Goal: Check status: Check status

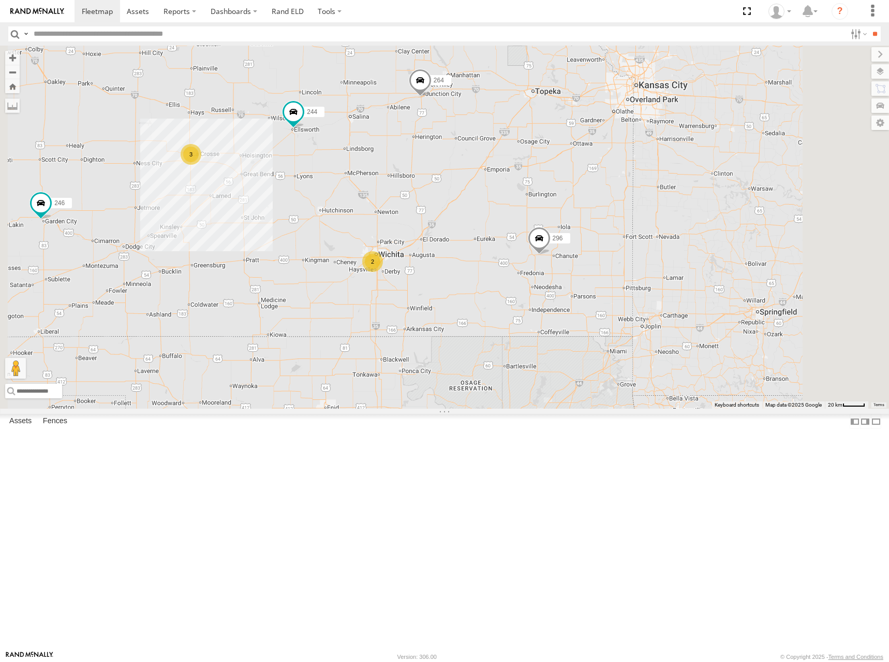
drag, startPoint x: 749, startPoint y: 412, endPoint x: 664, endPoint y: 331, distance: 117.9
click at [664, 331] on div "244 246 296 264 2 3" at bounding box center [444, 227] width 889 height 363
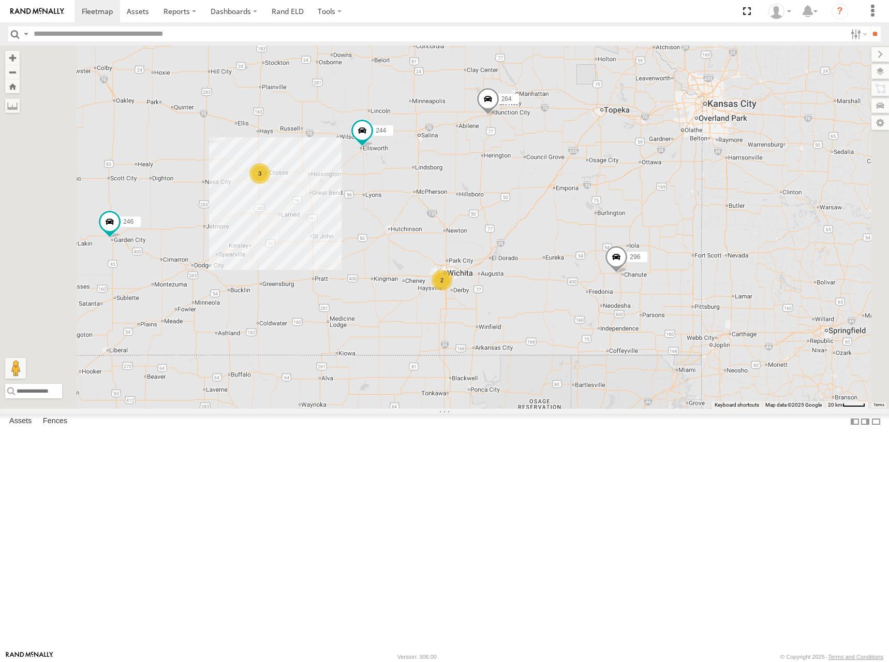
drag, startPoint x: 620, startPoint y: 276, endPoint x: 639, endPoint y: 278, distance: 18.7
click at [639, 278] on div "244 246 296 264 2 3" at bounding box center [444, 227] width 889 height 363
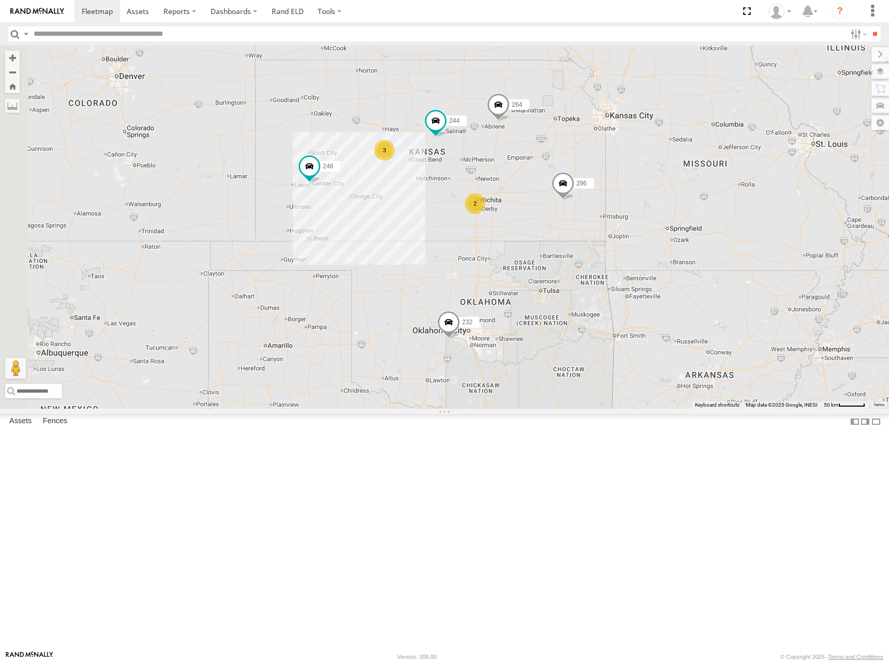
drag, startPoint x: 465, startPoint y: 184, endPoint x: 543, endPoint y: 192, distance: 78.1
click at [543, 192] on div "244 246 296 264 232 2 3" at bounding box center [444, 227] width 889 height 363
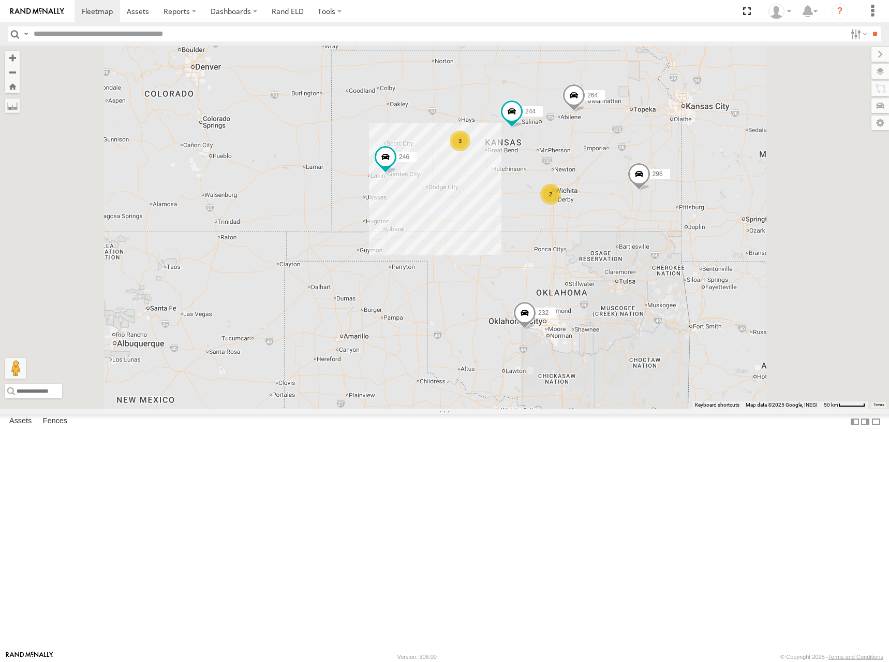
drag, startPoint x: 692, startPoint y: 178, endPoint x: 674, endPoint y: 183, distance: 18.5
click at [674, 183] on div "244 246 296 264 232 2 3" at bounding box center [444, 227] width 889 height 363
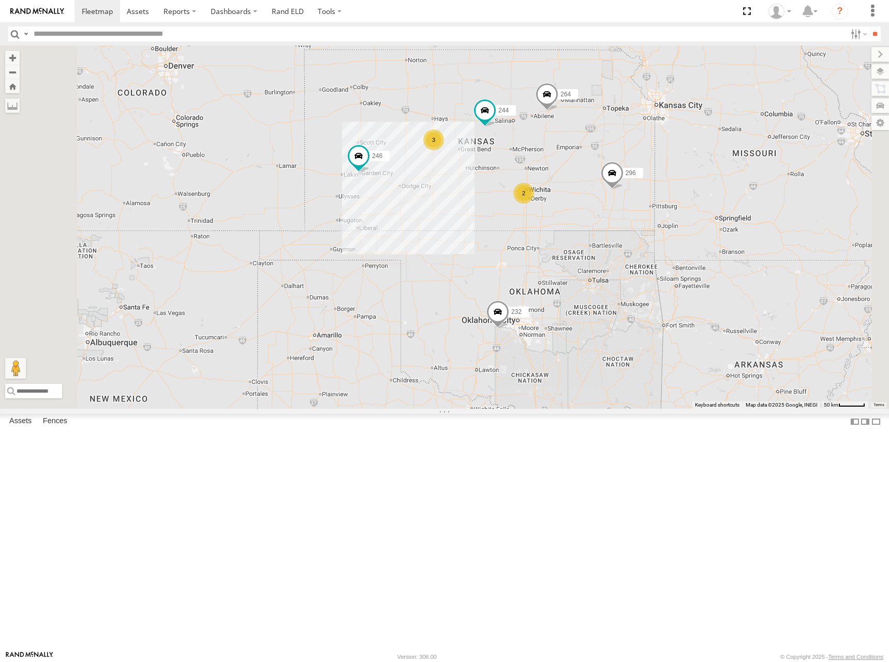
drag, startPoint x: 616, startPoint y: 185, endPoint x: 606, endPoint y: 176, distance: 13.2
click at [606, 176] on div "244 246 296 264 232 2 3" at bounding box center [444, 227] width 889 height 363
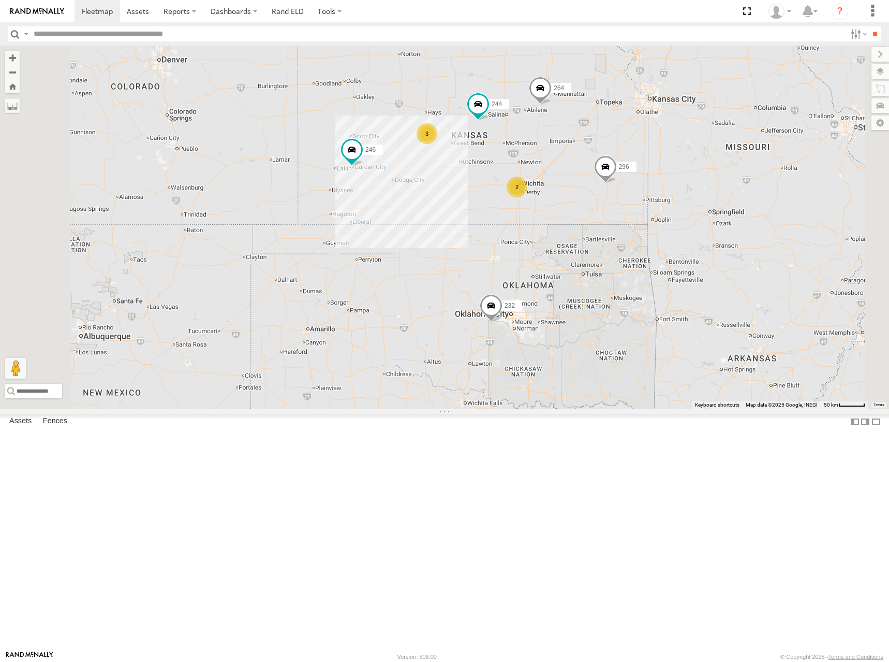
drag, startPoint x: 659, startPoint y: 178, endPoint x: 652, endPoint y: 189, distance: 13.2
click at [652, 189] on div "244 246 296 264 232 2 3" at bounding box center [444, 227] width 889 height 363
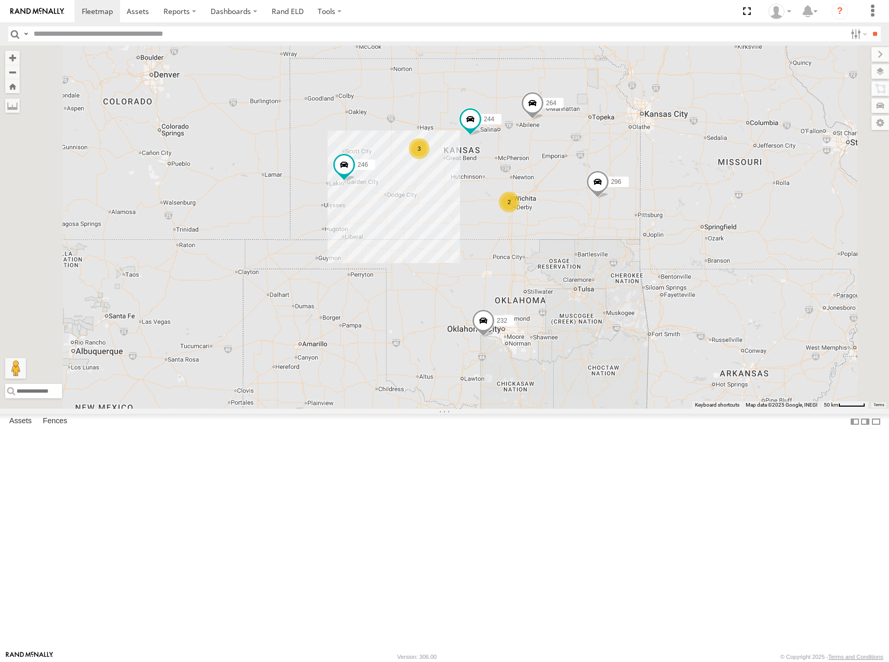
click at [597, 194] on div "244 246 296 264 232 2 3" at bounding box center [444, 227] width 889 height 363
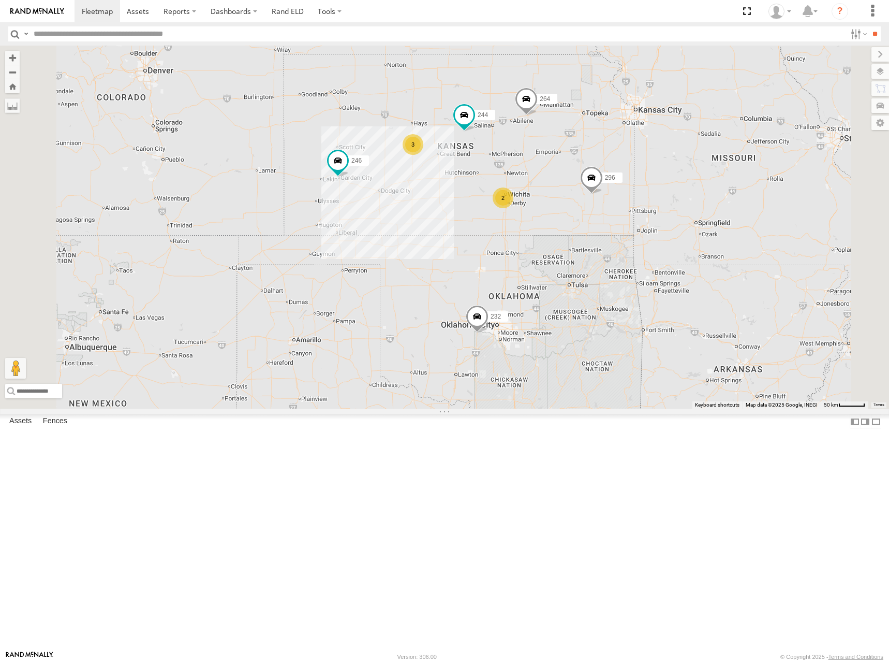
drag, startPoint x: 641, startPoint y: 195, endPoint x: 635, endPoint y: 189, distance: 8.5
click at [635, 189] on div "244 246 296 264 232 2 3" at bounding box center [444, 227] width 889 height 363
click at [600, 199] on div "244 246 296 264 232 2 3" at bounding box center [444, 227] width 889 height 363
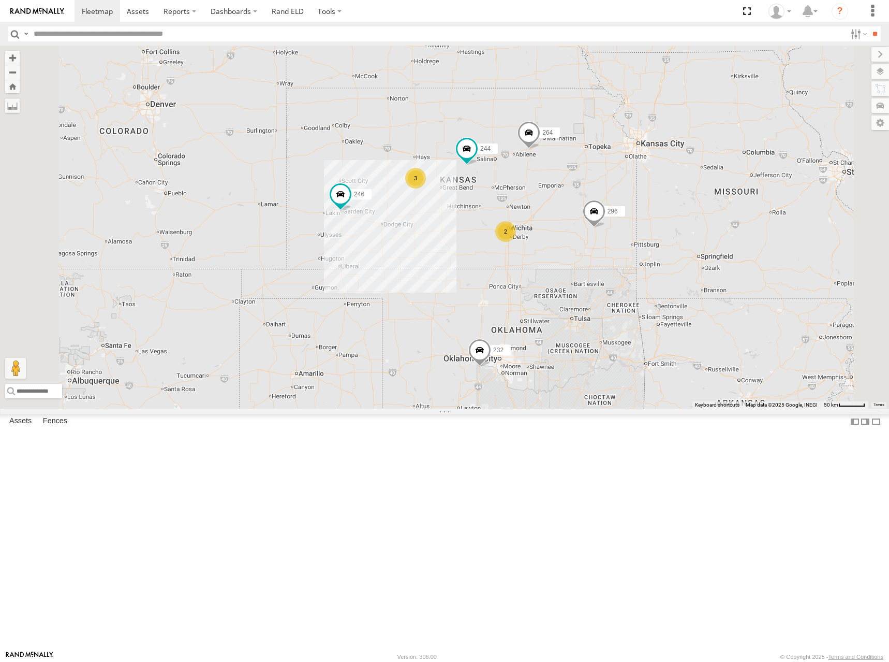
drag, startPoint x: 594, startPoint y: 174, endPoint x: 597, endPoint y: 210, distance: 35.8
click at [597, 210] on div "244 246 296 264 232 2 3" at bounding box center [444, 227] width 889 height 363
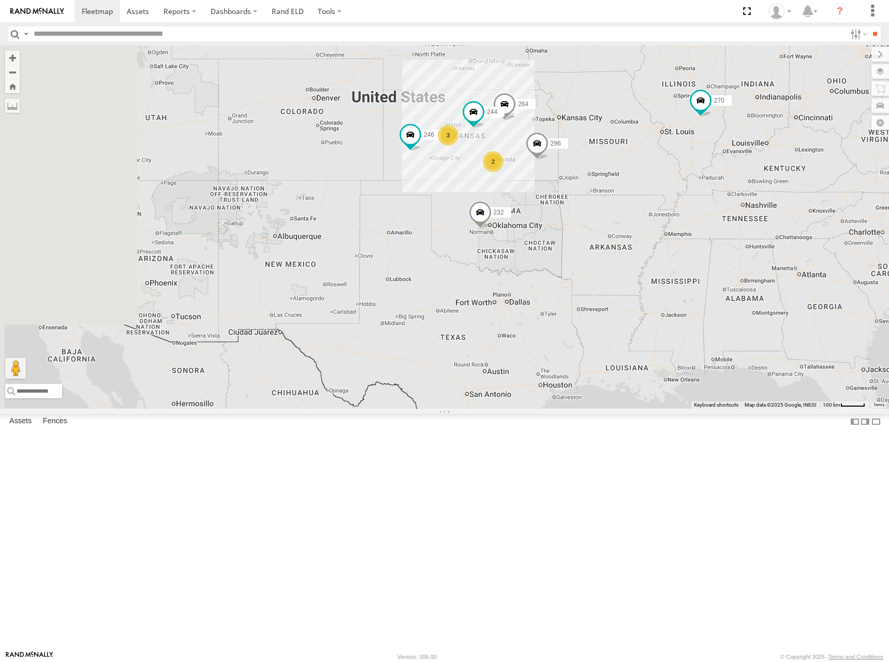
drag, startPoint x: 402, startPoint y: 109, endPoint x: 524, endPoint y: 164, distance: 133.7
click at [524, 164] on div "244 246 296 264 232 266 2 270 3" at bounding box center [444, 227] width 889 height 363
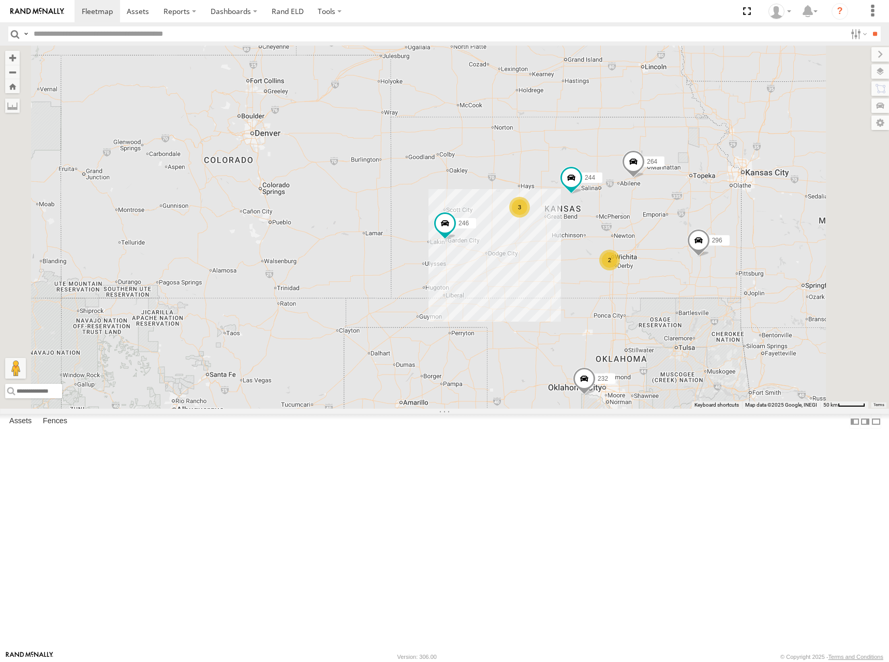
drag, startPoint x: 721, startPoint y: 233, endPoint x: 655, endPoint y: 202, distance: 72.7
click at [655, 202] on div "244 246 296 264 232 266 270 2 3" at bounding box center [444, 227] width 889 height 363
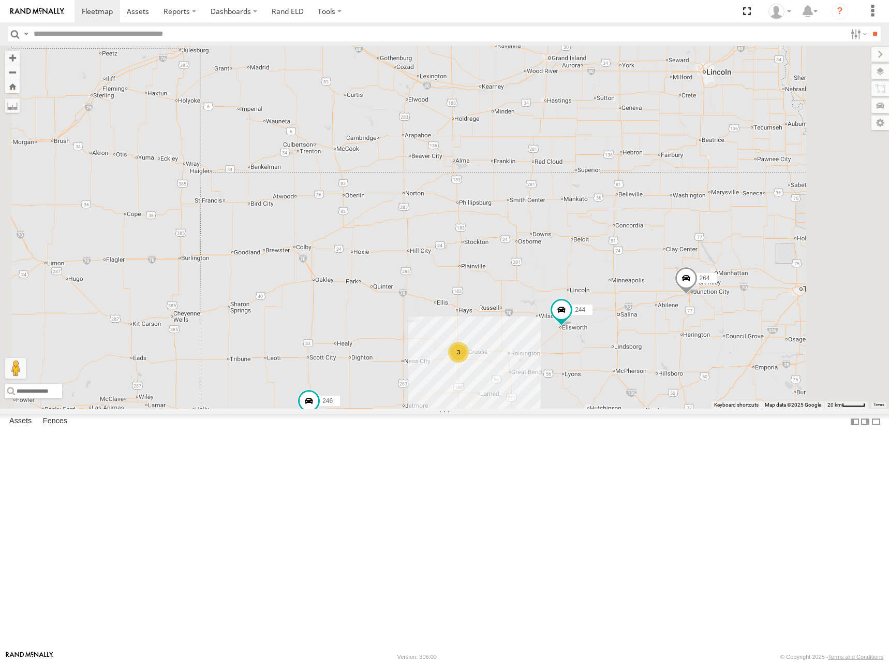
drag, startPoint x: 681, startPoint y: 178, endPoint x: 685, endPoint y: 190, distance: 12.4
click at [685, 190] on div "244 246 296 264 232 266 270 2 3" at bounding box center [444, 227] width 889 height 363
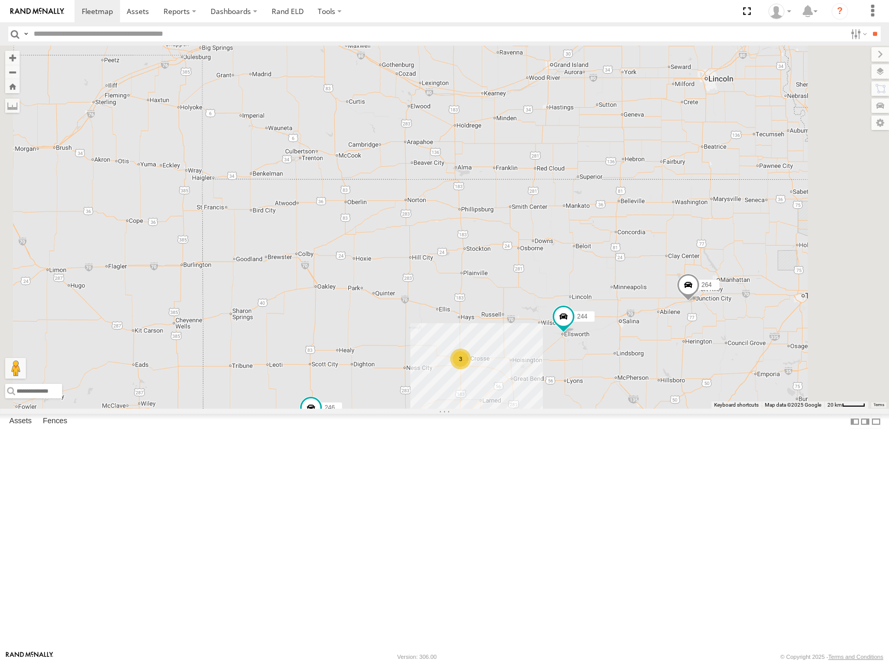
click at [699, 238] on div "244 246 296 264 232 266 270 2 3" at bounding box center [444, 227] width 889 height 363
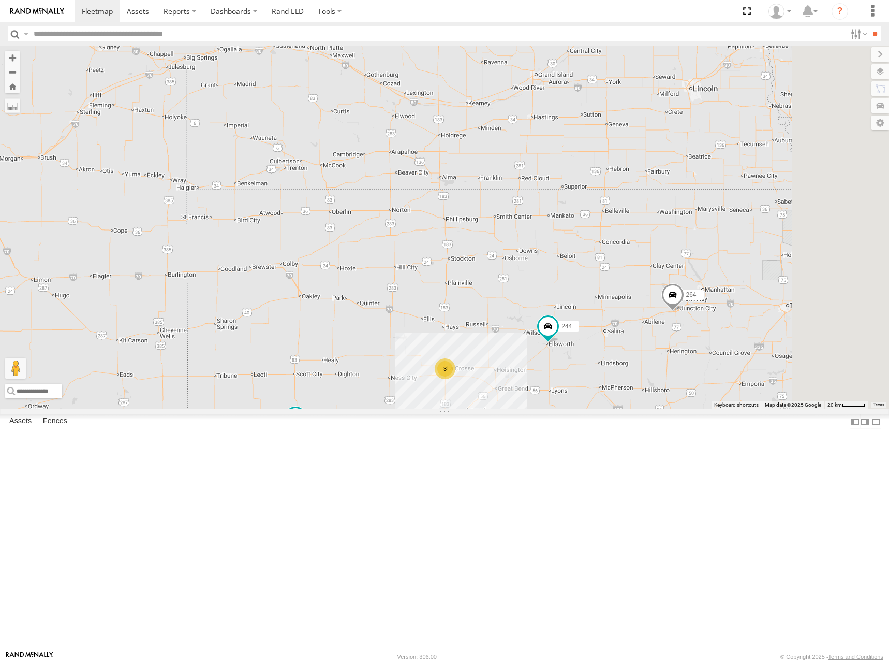
drag, startPoint x: 702, startPoint y: 225, endPoint x: 686, endPoint y: 236, distance: 19.4
click at [686, 236] on div "244 246 296 264 232 266 270 2 3" at bounding box center [444, 227] width 889 height 363
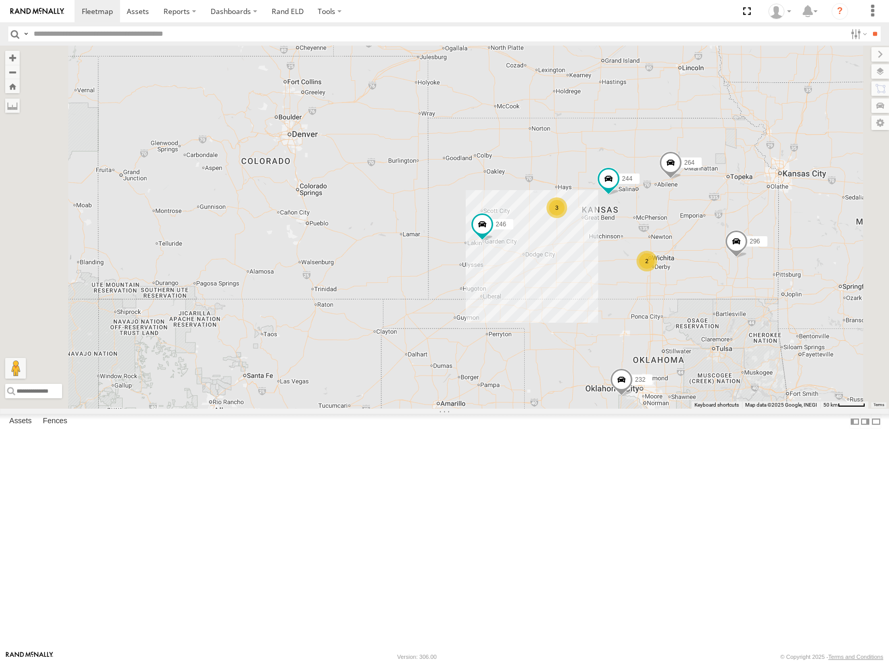
drag, startPoint x: 726, startPoint y: 223, endPoint x: 710, endPoint y: 195, distance: 32.0
click at [710, 195] on div "244 246 296 264 232 266 270 2 3" at bounding box center [444, 227] width 889 height 363
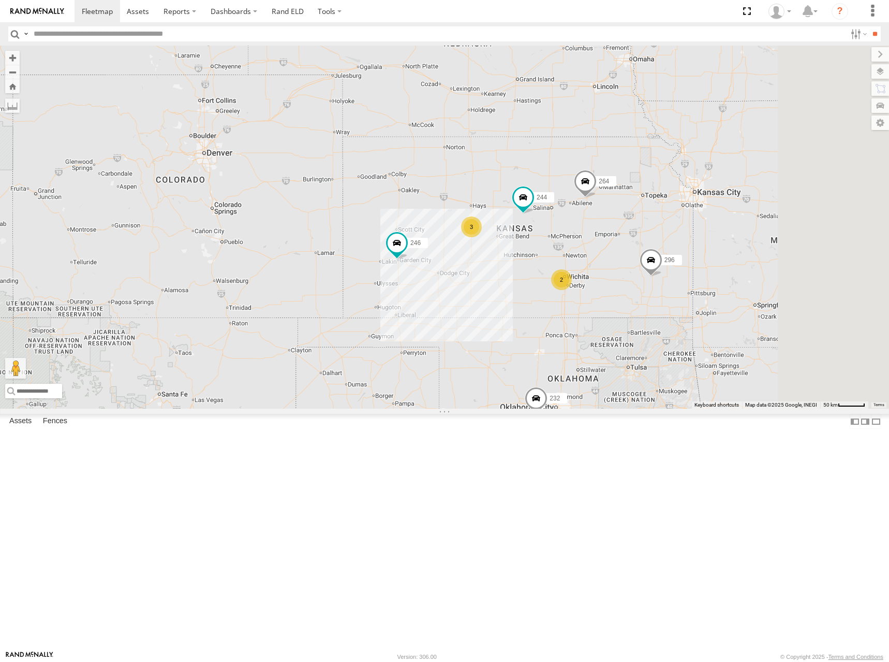
drag, startPoint x: 721, startPoint y: 235, endPoint x: 634, endPoint y: 250, distance: 88.8
click at [634, 250] on div "244 246 296 264 232 266 270 2 3" at bounding box center [444, 227] width 889 height 363
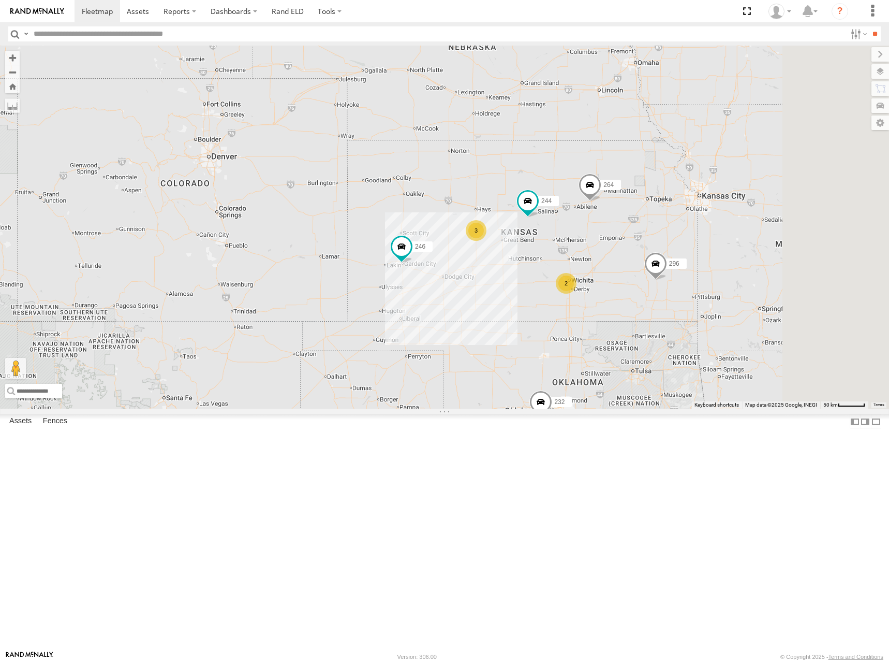
drag, startPoint x: 577, startPoint y: 204, endPoint x: 580, endPoint y: 217, distance: 13.4
click at [580, 217] on div "244 246 296 264 232 266 270 2 3" at bounding box center [444, 227] width 889 height 363
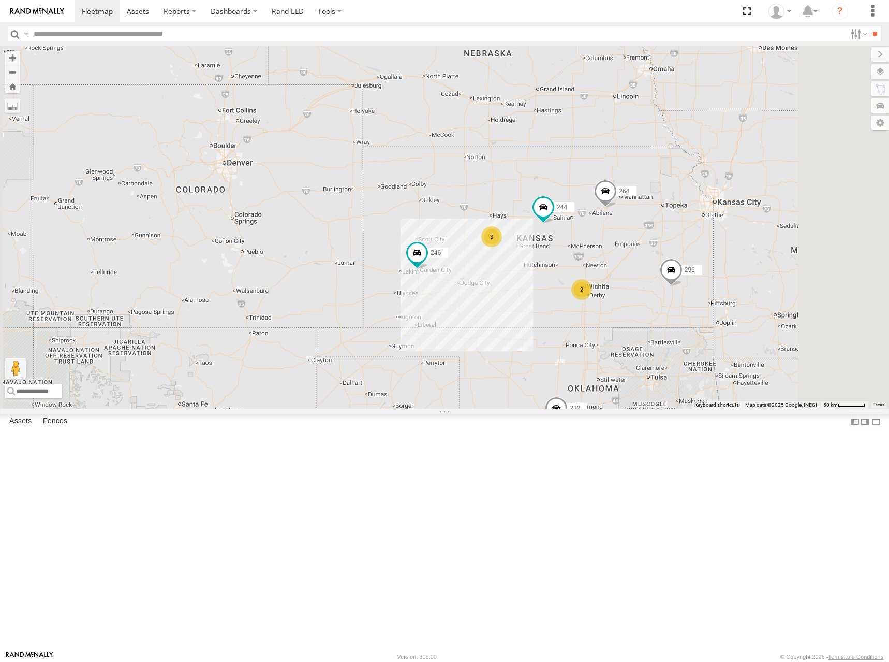
drag, startPoint x: 675, startPoint y: 234, endPoint x: 692, endPoint y: 241, distance: 17.7
click at [692, 241] on div "244 246 296 264 232 266 270 2 3" at bounding box center [444, 227] width 889 height 363
click at [713, 261] on div "244 246 296 264 232 266 270 2 3" at bounding box center [444, 227] width 889 height 363
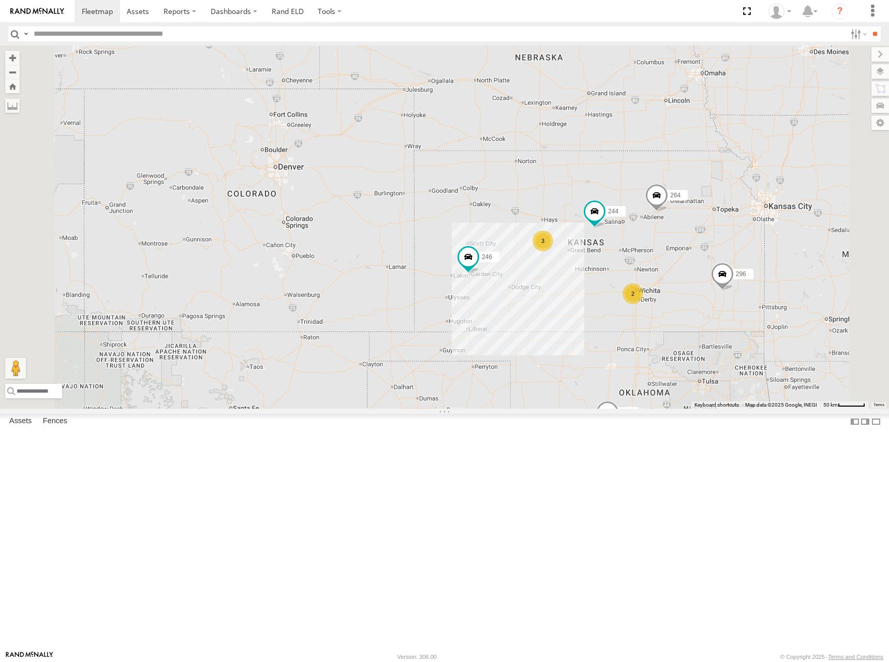
drag, startPoint x: 527, startPoint y: 225, endPoint x: 582, endPoint y: 229, distance: 55.1
click at [582, 229] on div "244 246 296 264 232 266 270 2 3" at bounding box center [444, 227] width 889 height 363
drag, startPoint x: 700, startPoint y: 248, endPoint x: 685, endPoint y: 247, distance: 15.0
click at [685, 247] on div "244 246 296 264 232 266 270 2 3" at bounding box center [444, 227] width 889 height 363
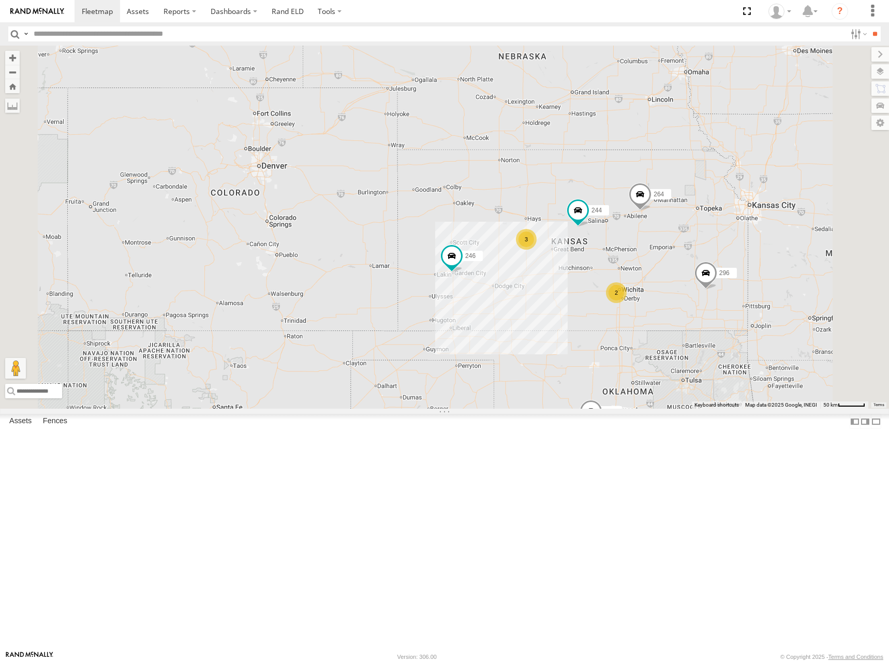
click at [638, 209] on div "244 246 296 264 232 266 270 2 3" at bounding box center [444, 227] width 889 height 363
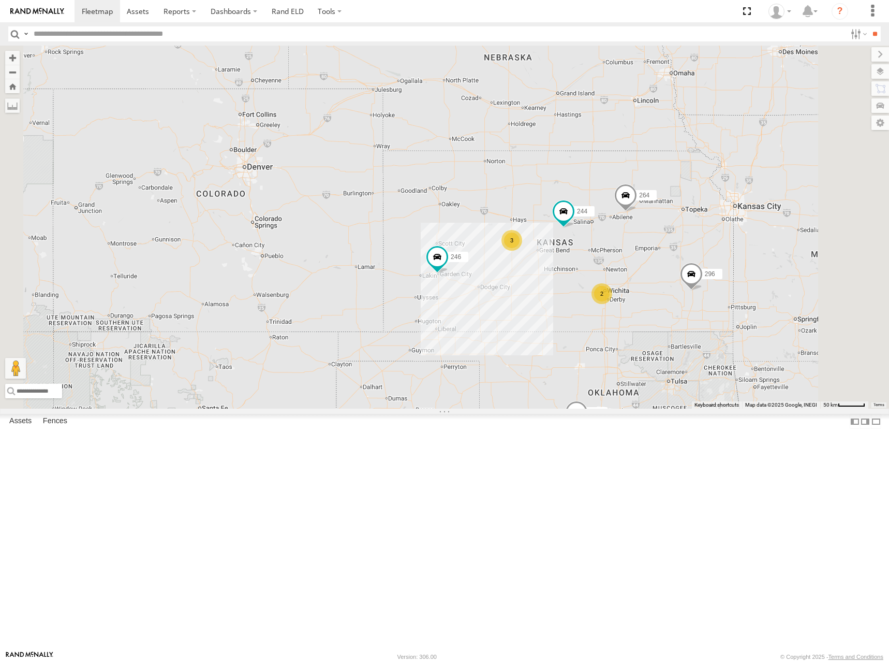
drag, startPoint x: 702, startPoint y: 268, endPoint x: 686, endPoint y: 269, distance: 15.6
click at [686, 269] on div "244 246 296 264 232 266 270 2 3" at bounding box center [444, 227] width 889 height 363
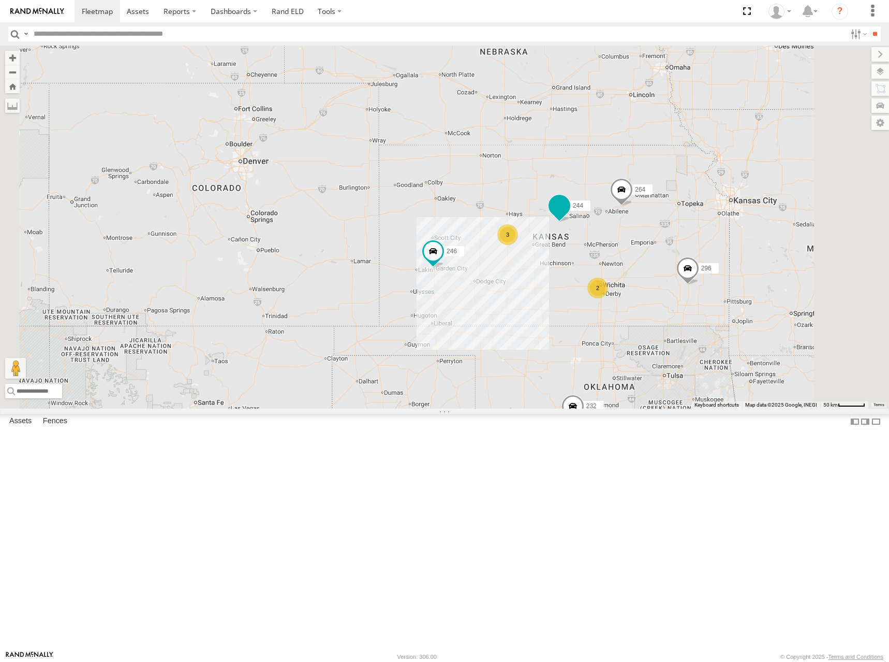
drag, startPoint x: 708, startPoint y: 332, endPoint x: 701, endPoint y: 312, distance: 20.6
click at [591, 210] on label "244" at bounding box center [578, 205] width 26 height 10
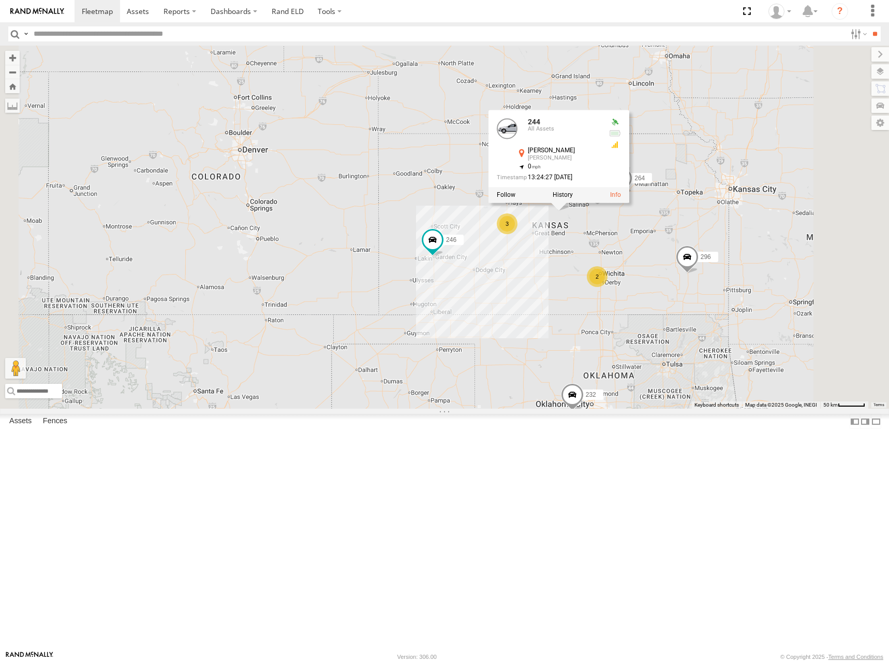
click at [785, 245] on div "244 246 296 264 232 266 270 2 3 244 All Assets [PERSON_NAME] [PERSON_NAME] 38.7…" at bounding box center [444, 227] width 889 height 363
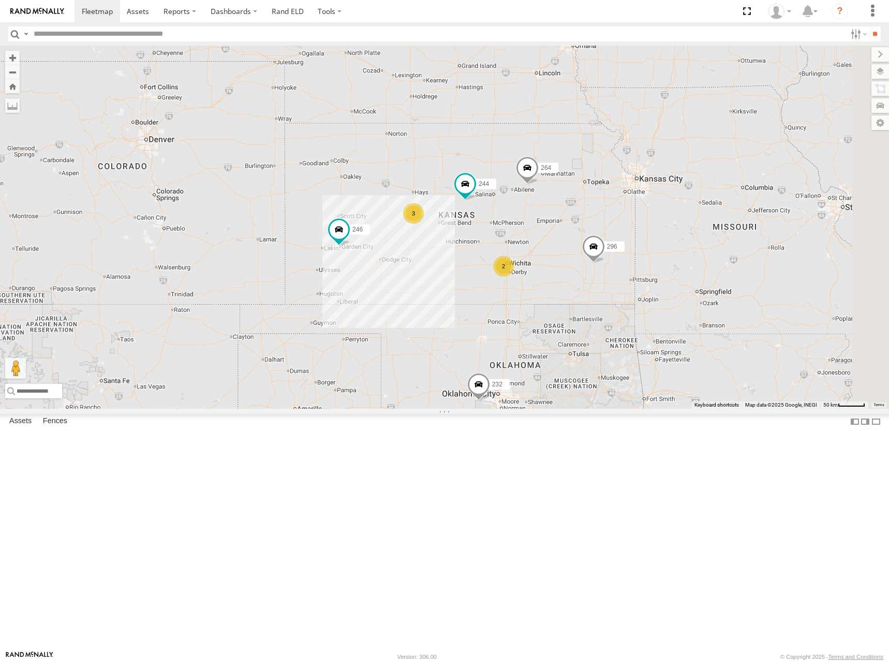
drag, startPoint x: 736, startPoint y: 274, endPoint x: 638, endPoint y: 261, distance: 98.7
click at [638, 261] on div "244 246 296 264 232 266 270 2 3" at bounding box center [444, 227] width 889 height 363
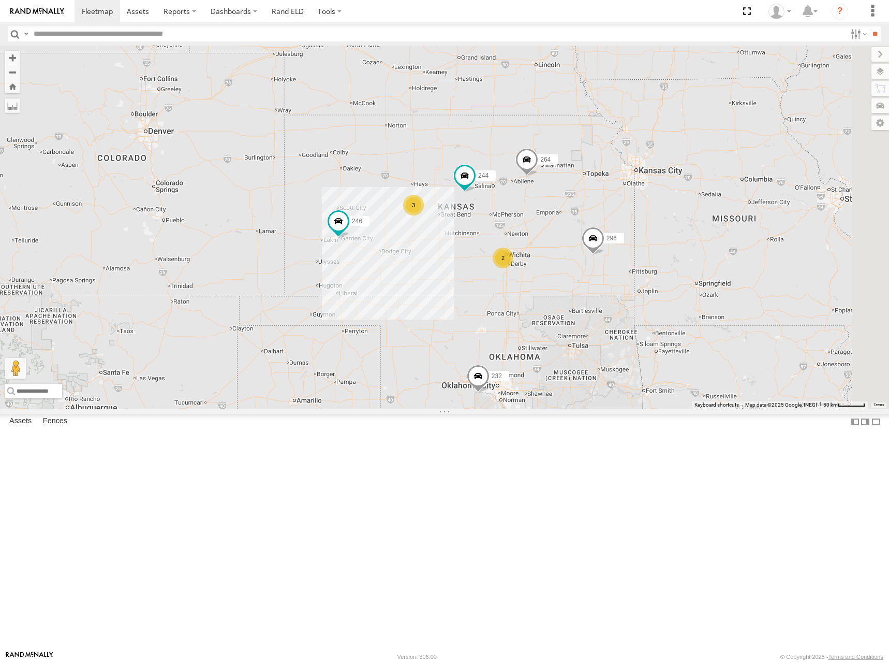
drag, startPoint x: 629, startPoint y: 250, endPoint x: 638, endPoint y: 233, distance: 19.0
click at [638, 233] on div "244 246 296 264 232 266 270 2 3" at bounding box center [444, 227] width 889 height 363
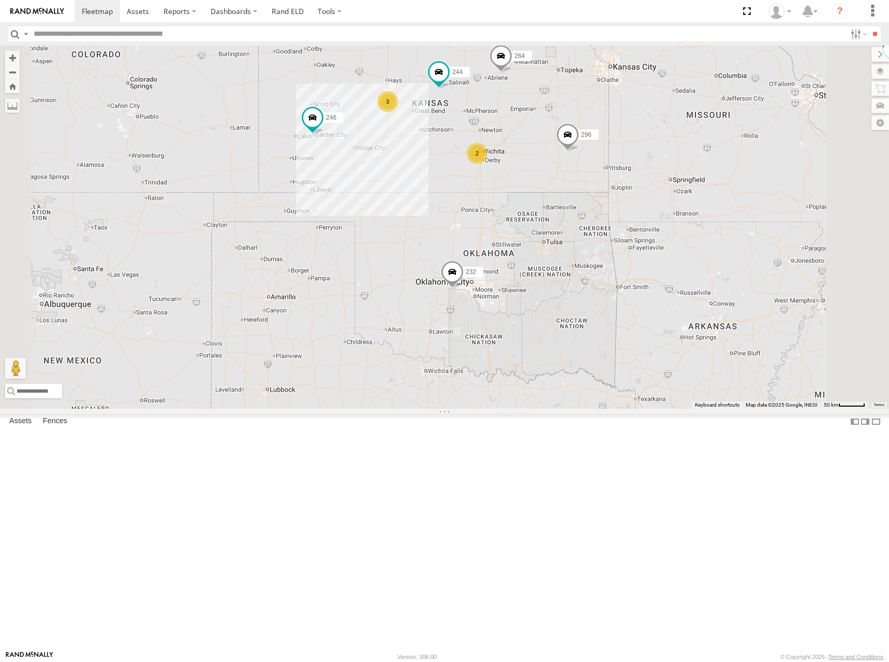
drag, startPoint x: 615, startPoint y: 216, endPoint x: 625, endPoint y: 228, distance: 14.7
click at [625, 228] on div "244 246 296 264 232 266 270 2 3" at bounding box center [444, 227] width 889 height 363
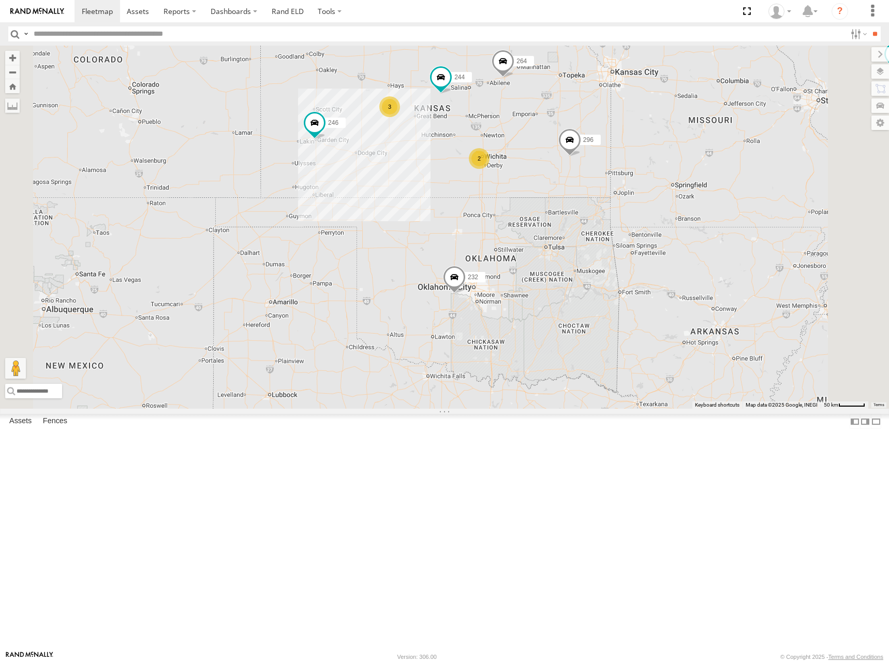
click at [624, 237] on div "244 246 296 264 232 266 270 2 3" at bounding box center [444, 227] width 889 height 363
drag, startPoint x: 624, startPoint y: 236, endPoint x: 627, endPoint y: 245, distance: 9.3
click at [627, 245] on div "244 246 296 264 232 266 270 2 3" at bounding box center [444, 227] width 889 height 363
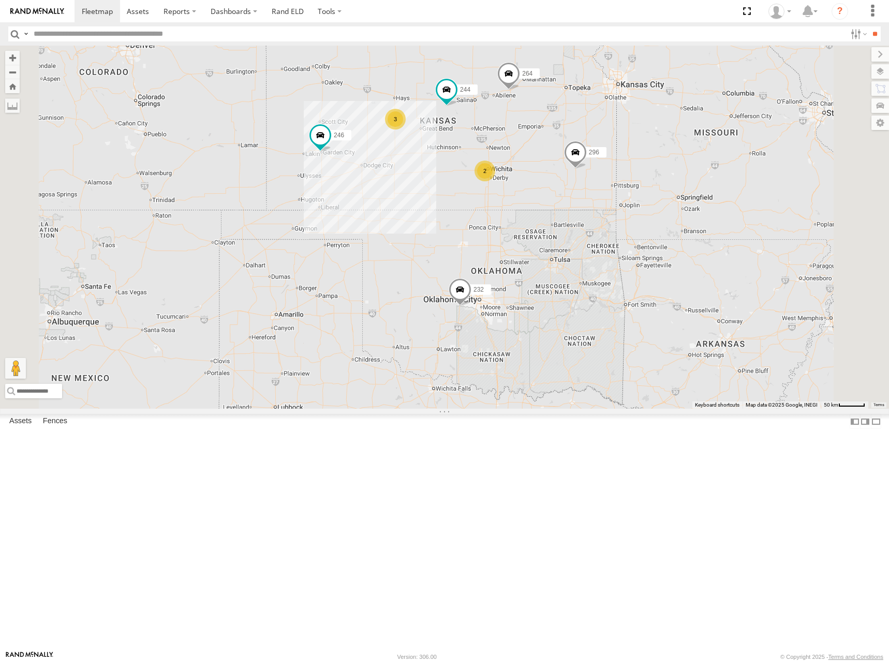
click at [650, 335] on div "244 246 296 264 232 266 270 2 3" at bounding box center [444, 227] width 889 height 363
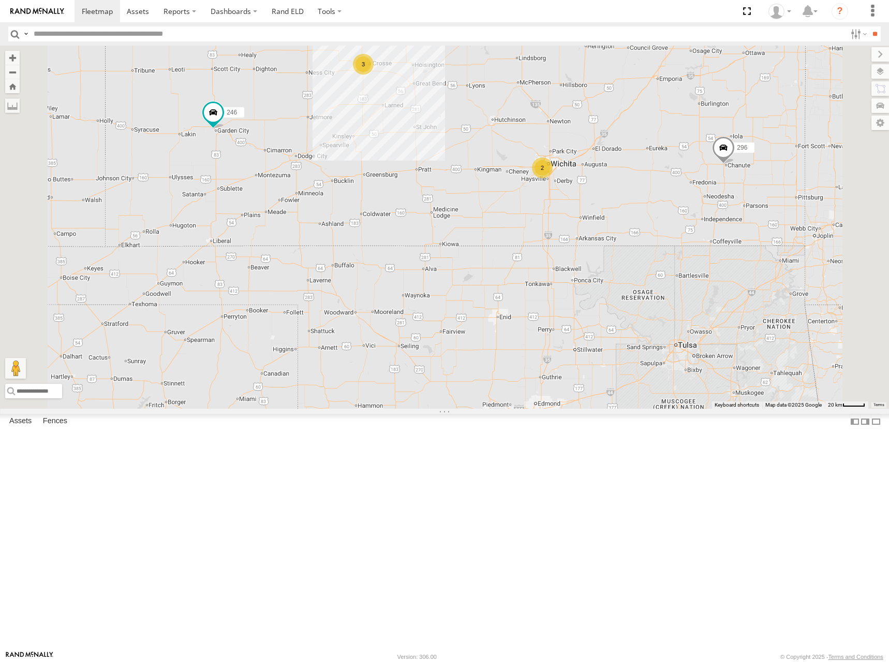
drag, startPoint x: 516, startPoint y: 273, endPoint x: 526, endPoint y: 272, distance: 10.5
click at [526, 272] on div "244 246 296 264 232 266 270 2 3" at bounding box center [444, 227] width 889 height 363
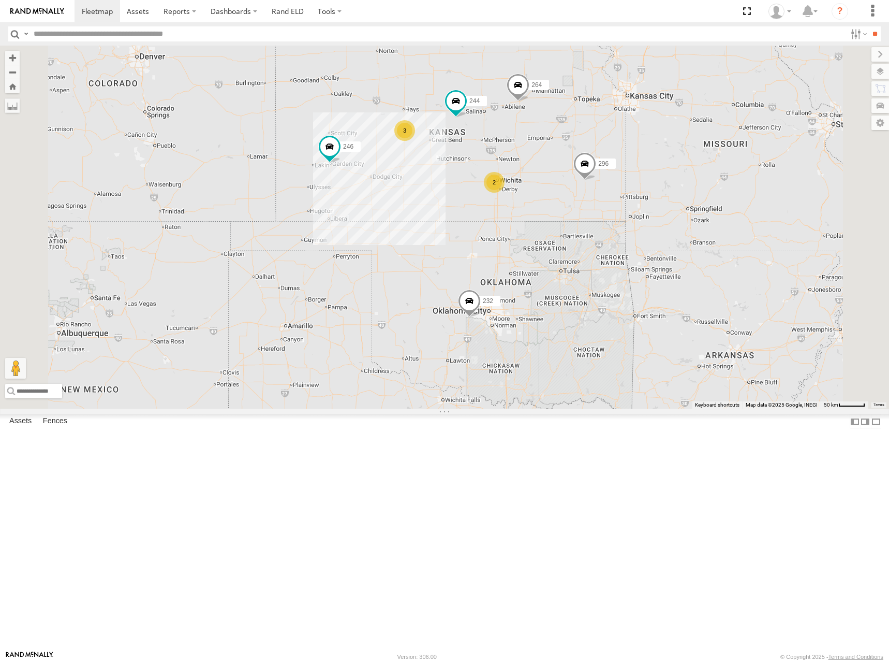
drag, startPoint x: 628, startPoint y: 98, endPoint x: 582, endPoint y: 149, distance: 68.1
click at [582, 149] on div "244 246 296 264 232 266 270 2 3" at bounding box center [444, 227] width 889 height 363
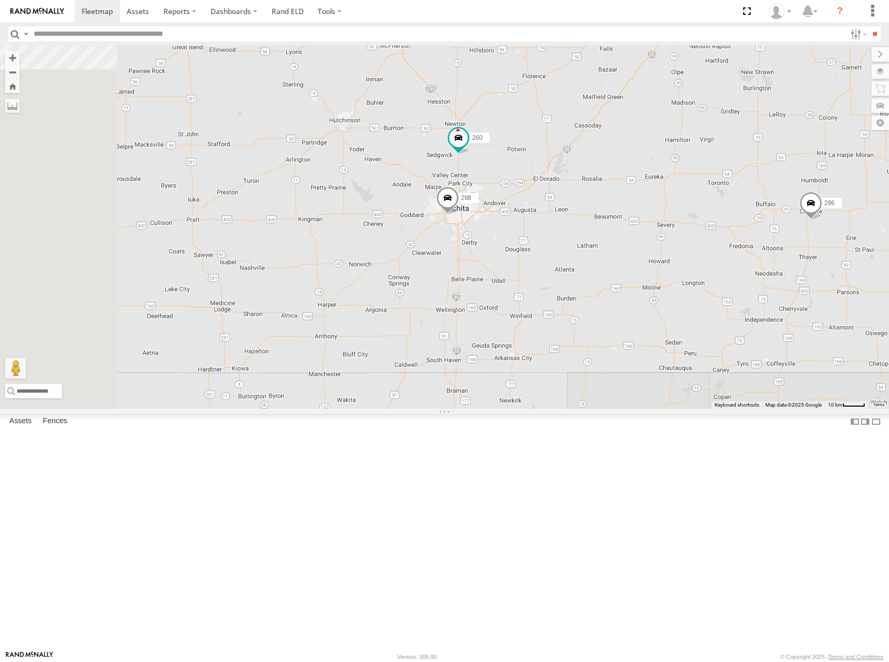
drag, startPoint x: 545, startPoint y: 104, endPoint x: 594, endPoint y: 288, distance: 191.1
click at [594, 288] on div "244 246 232 296 264 298 260" at bounding box center [444, 227] width 889 height 363
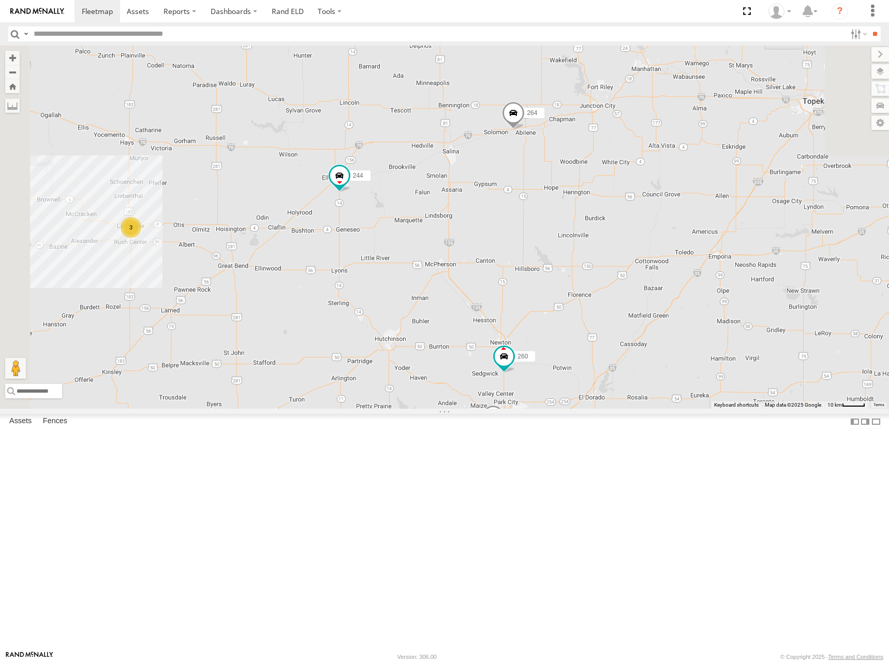
drag, startPoint x: 541, startPoint y: 233, endPoint x: 561, endPoint y: 224, distance: 22.2
click at [561, 224] on div "244 246 232 296 264 298 260 3" at bounding box center [444, 227] width 889 height 363
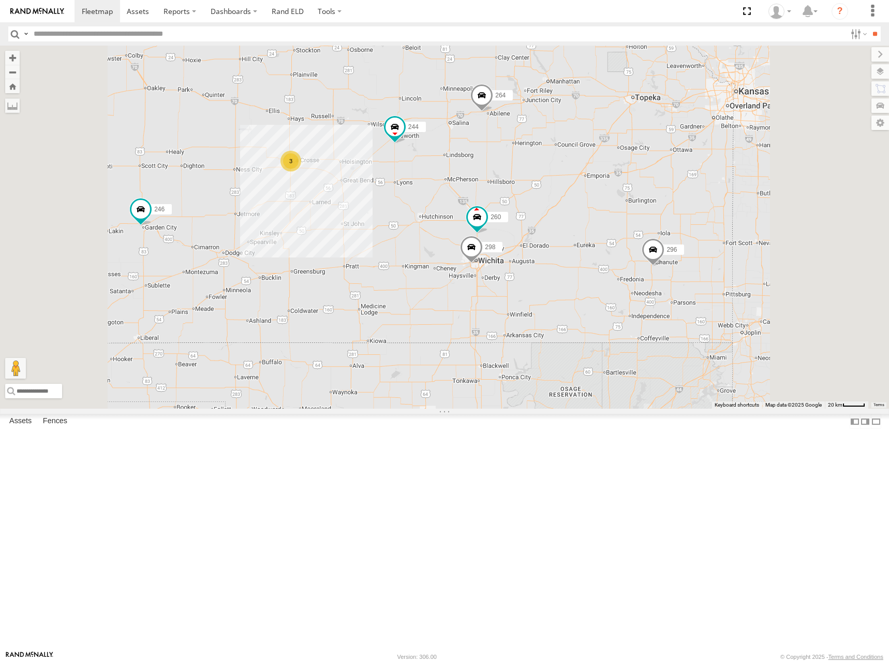
drag, startPoint x: 506, startPoint y: 187, endPoint x: 549, endPoint y: 179, distance: 43.9
click at [549, 179] on div "244 246 232 296 264 298 260 3" at bounding box center [444, 227] width 889 height 363
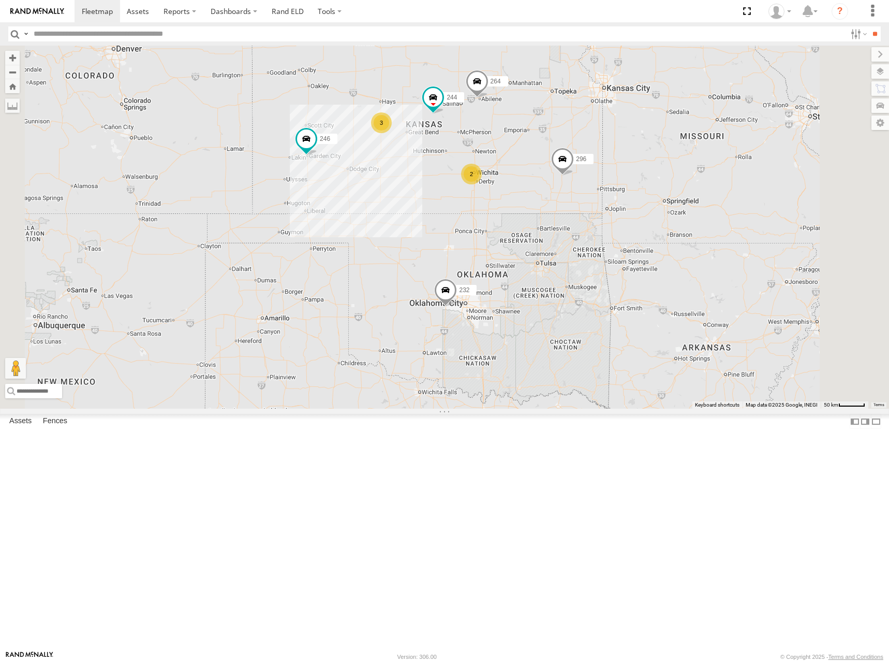
drag, startPoint x: 550, startPoint y: 160, endPoint x: 550, endPoint y: 179, distance: 18.6
click at [550, 179] on div "244 246 232 296 264 2 3" at bounding box center [444, 227] width 889 height 363
click at [575, 165] on div "244 246 232 296 264 2 3" at bounding box center [444, 227] width 889 height 363
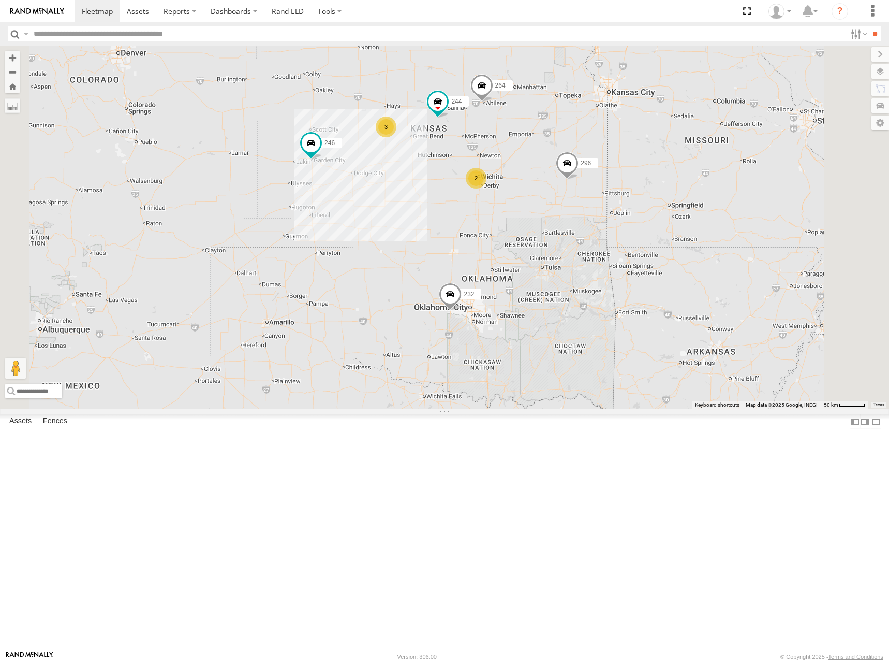
drag, startPoint x: 627, startPoint y: 178, endPoint x: 634, endPoint y: 177, distance: 6.9
click at [634, 177] on div "244 246 232 296 264 2 3" at bounding box center [444, 227] width 889 height 363
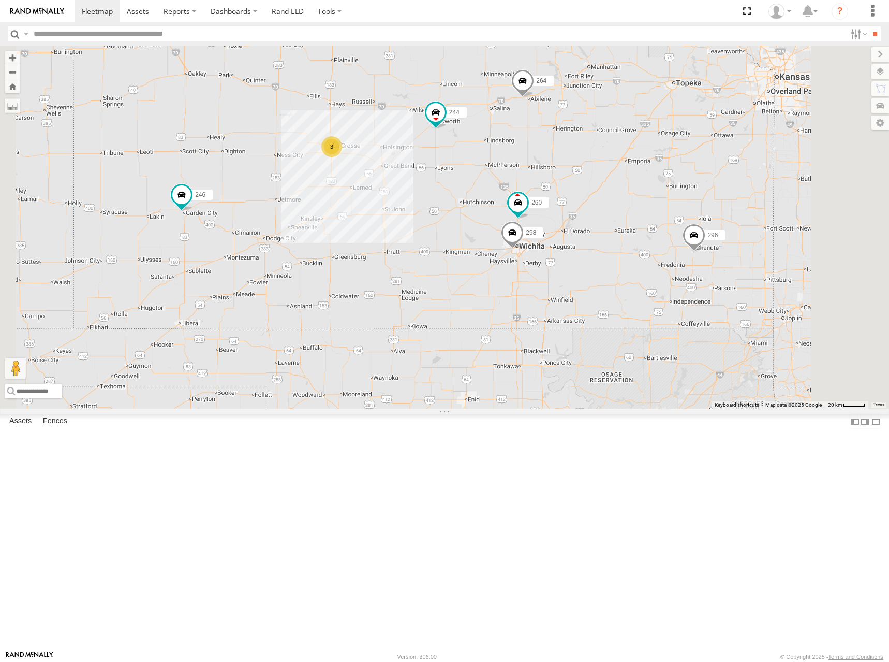
drag, startPoint x: 575, startPoint y: 160, endPoint x: 586, endPoint y: 179, distance: 21.8
click at [586, 179] on div "244 246 232 296 264 298 260 3" at bounding box center [444, 227] width 889 height 363
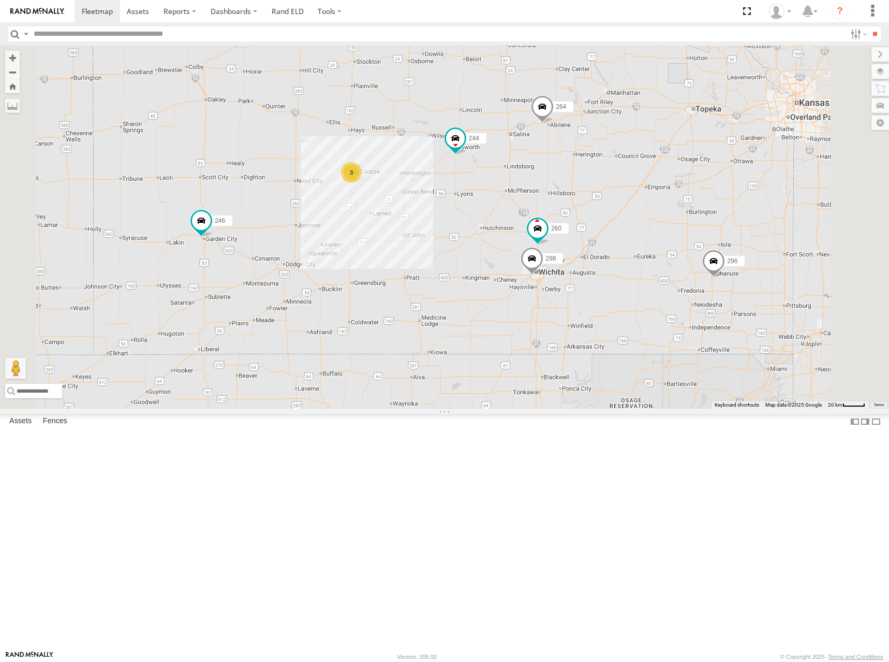
drag, startPoint x: 583, startPoint y: 176, endPoint x: 589, endPoint y: 183, distance: 9.2
click at [589, 183] on div "244 246 232 296 264 298 260 3" at bounding box center [444, 227] width 889 height 363
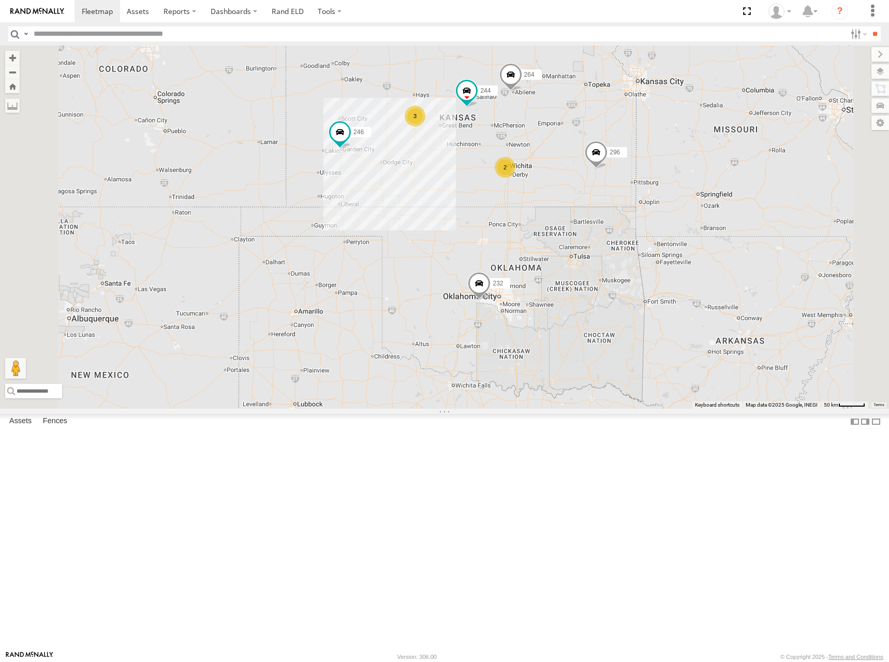
drag, startPoint x: 587, startPoint y: 182, endPoint x: 600, endPoint y: 178, distance: 13.4
click at [600, 178] on div "244 246 232 296 264 2 3" at bounding box center [444, 227] width 889 height 363
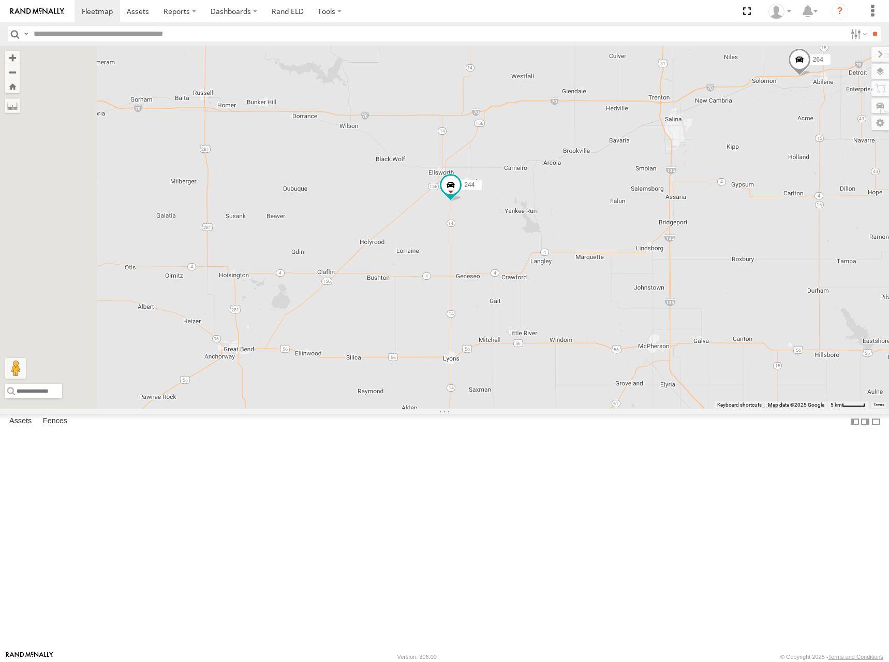
drag, startPoint x: 567, startPoint y: 197, endPoint x: 619, endPoint y: 239, distance: 66.2
click at [619, 239] on div "244 246 232 296 264 298 260" at bounding box center [444, 227] width 889 height 363
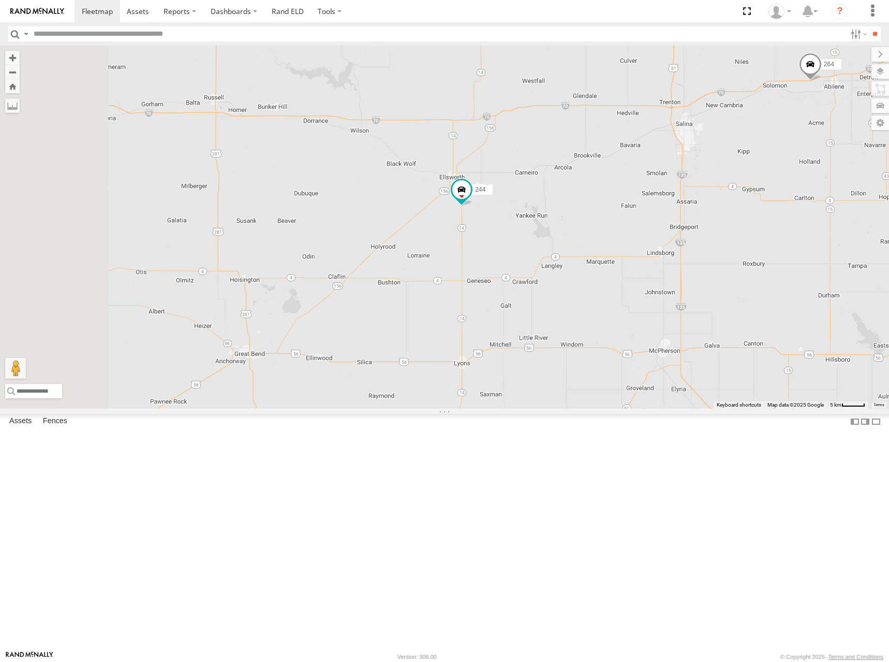
drag, startPoint x: 517, startPoint y: 209, endPoint x: 574, endPoint y: 242, distance: 65.9
click at [576, 241] on div "244 246 232 296 264 298 260" at bounding box center [444, 227] width 889 height 363
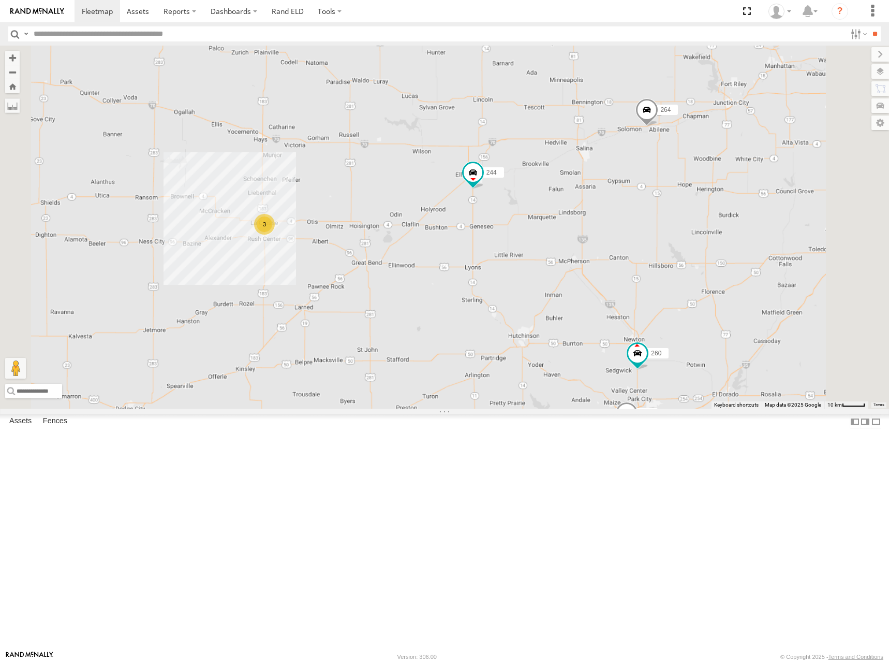
drag, startPoint x: 546, startPoint y: 94, endPoint x: 575, endPoint y: 242, distance: 150.7
click at [575, 242] on div "244 246 232 296 264 298 260 3" at bounding box center [444, 227] width 889 height 363
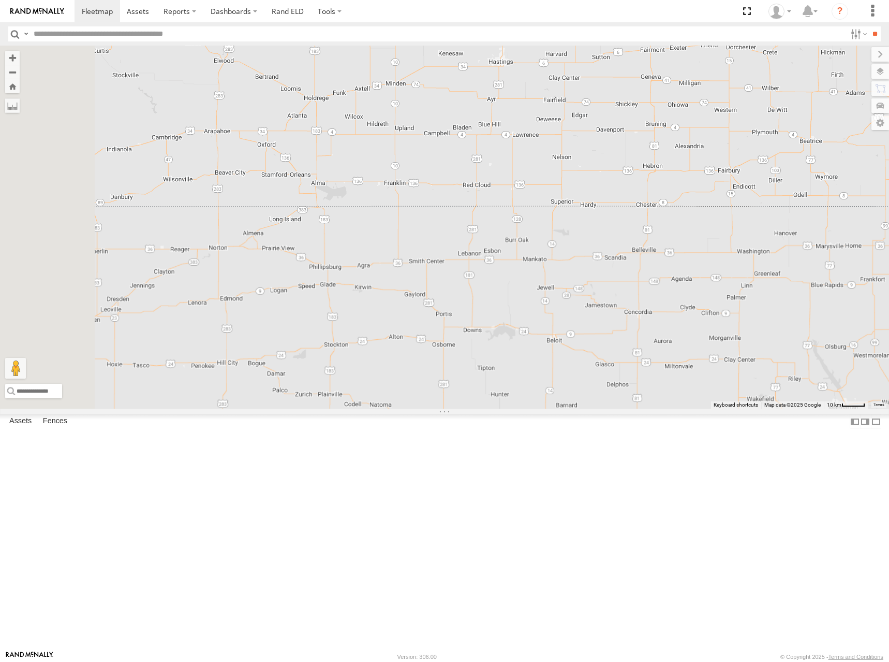
drag, startPoint x: 534, startPoint y: 128, endPoint x: 557, endPoint y: 266, distance: 139.6
click at [557, 266] on div "244 246 232 296 264 298 260 3" at bounding box center [444, 227] width 889 height 363
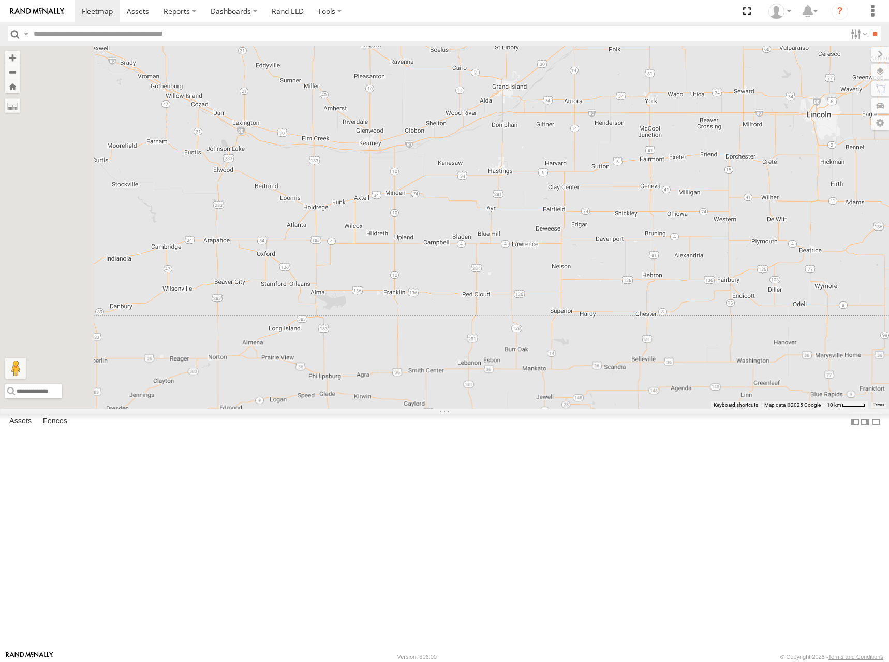
drag, startPoint x: 624, startPoint y: 160, endPoint x: 623, endPoint y: 260, distance: 99.4
click at [623, 260] on div "244 246 232 296 264 298 260 3" at bounding box center [444, 227] width 889 height 363
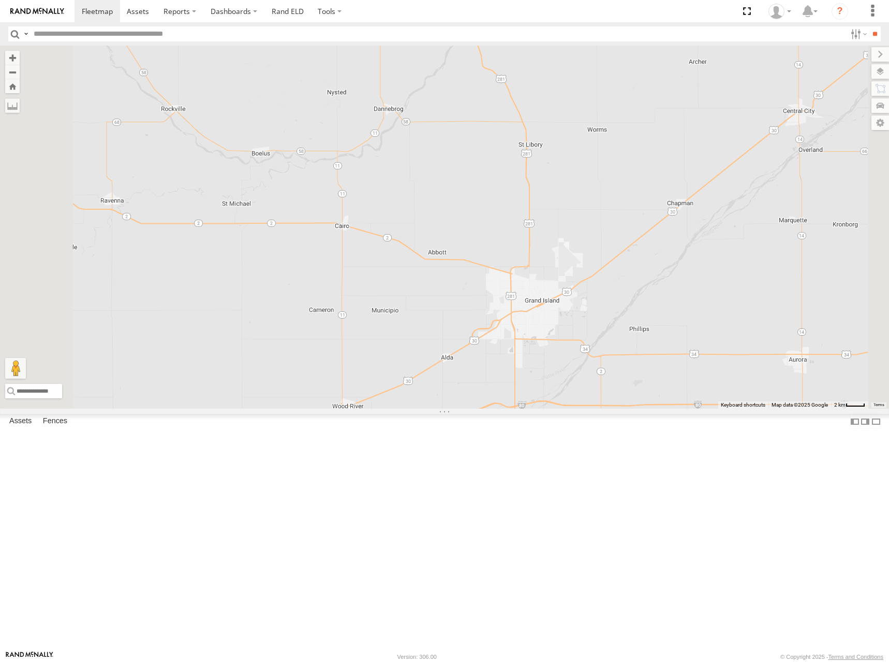
drag, startPoint x: 642, startPoint y: 135, endPoint x: 651, endPoint y: 331, distance: 196.4
click at [651, 331] on div "244 246 232 296 264 298 260" at bounding box center [444, 227] width 889 height 363
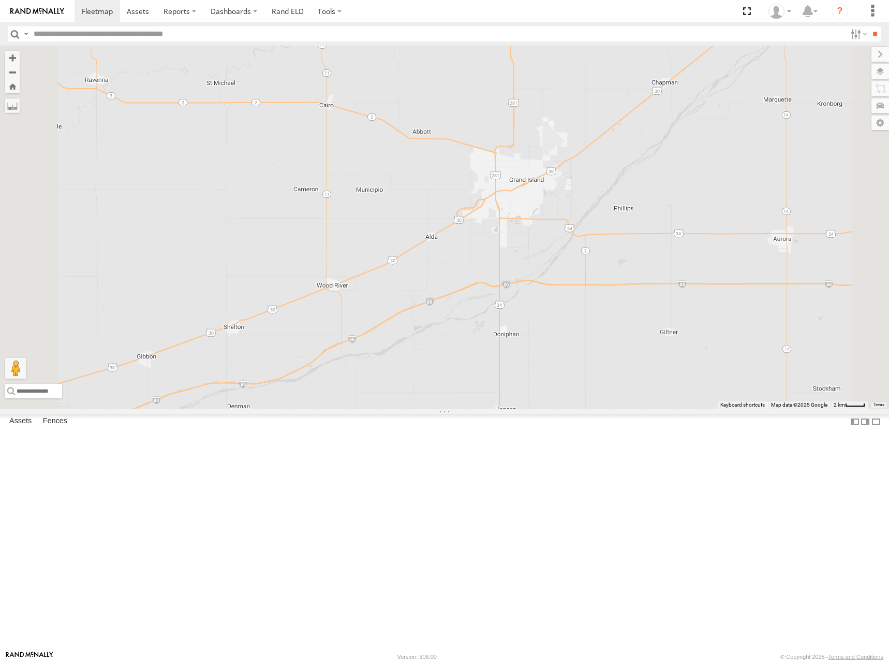
drag, startPoint x: 620, startPoint y: 350, endPoint x: 604, endPoint y: 192, distance: 159.2
click at [604, 192] on div "244 246 232 296 264 298 260" at bounding box center [444, 227] width 889 height 363
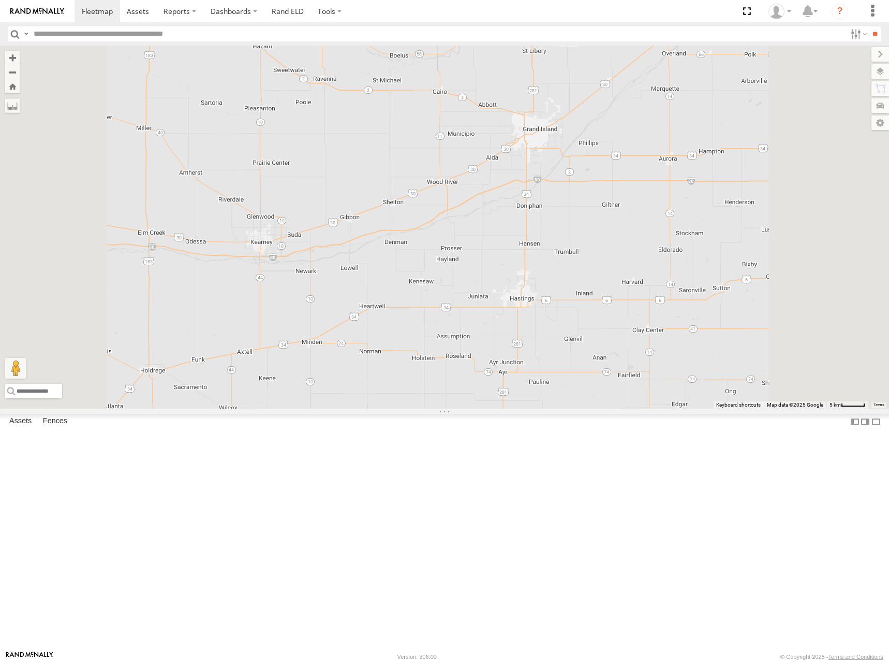
drag, startPoint x: 701, startPoint y: 181, endPoint x: 684, endPoint y: 215, distance: 37.7
click at [684, 215] on div "244 246 232 296 264 298 260" at bounding box center [444, 227] width 889 height 363
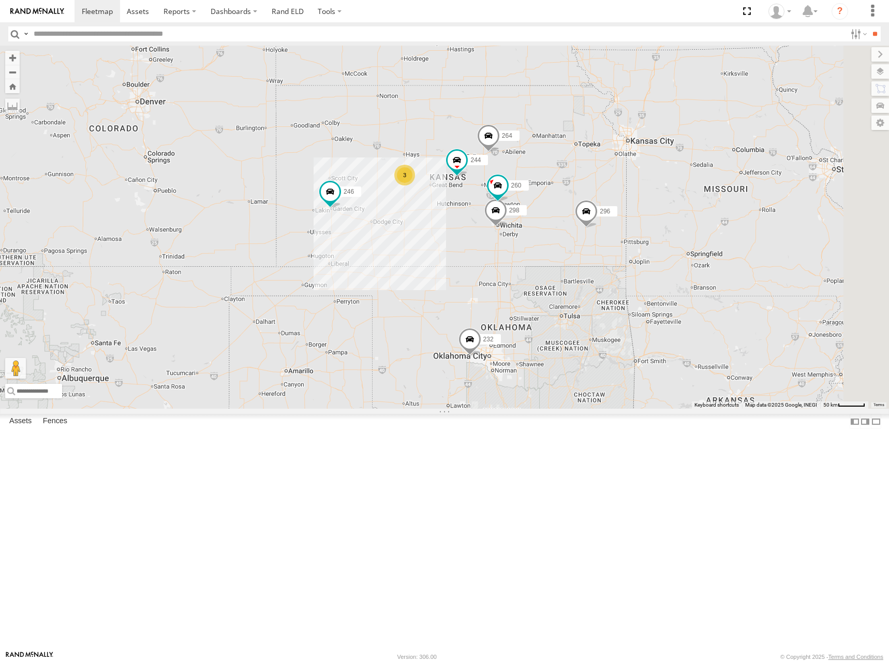
drag, startPoint x: 685, startPoint y: 287, endPoint x: 579, endPoint y: 210, distance: 131.2
click at [579, 210] on div "244 246 298 232 296 264 260 3" at bounding box center [444, 227] width 889 height 363
